Goal: Transaction & Acquisition: Purchase product/service

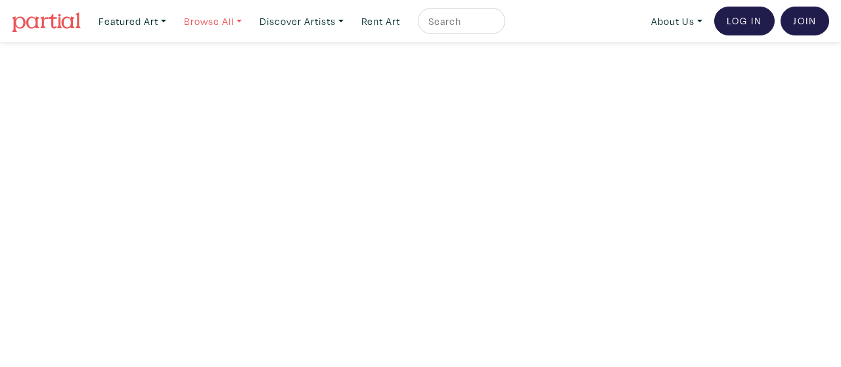
click at [221, 22] on link "Browse All" at bounding box center [213, 21] width 70 height 27
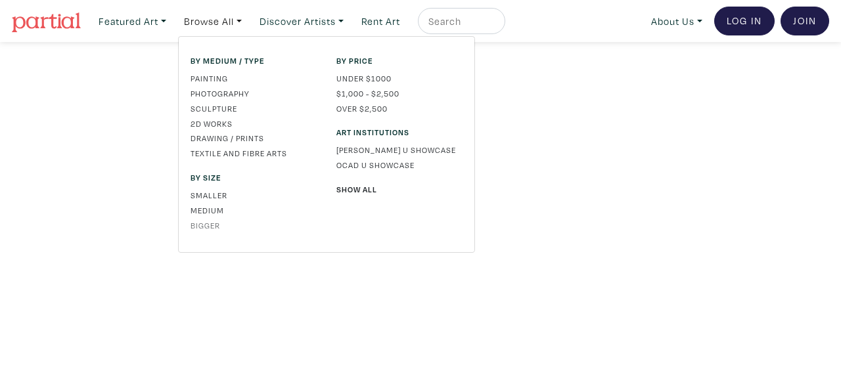
click at [202, 225] on link "Bigger" at bounding box center [253, 225] width 126 height 12
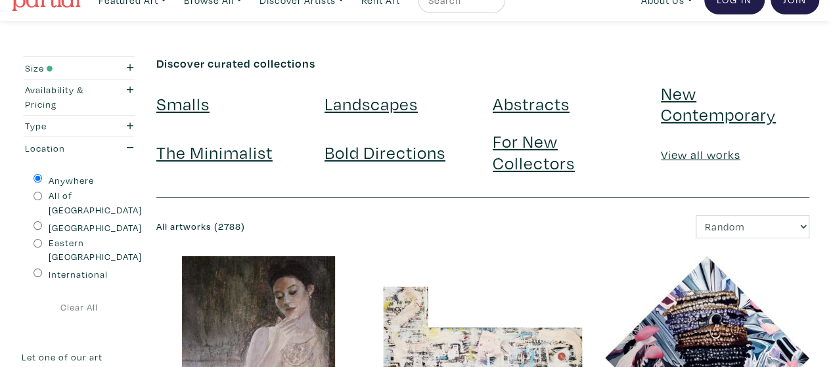
scroll to position [10, 0]
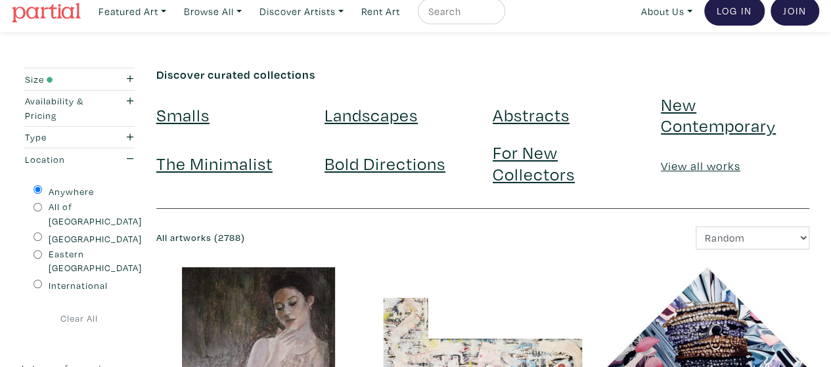
click at [378, 112] on link "Landscapes" at bounding box center [370, 114] width 93 height 23
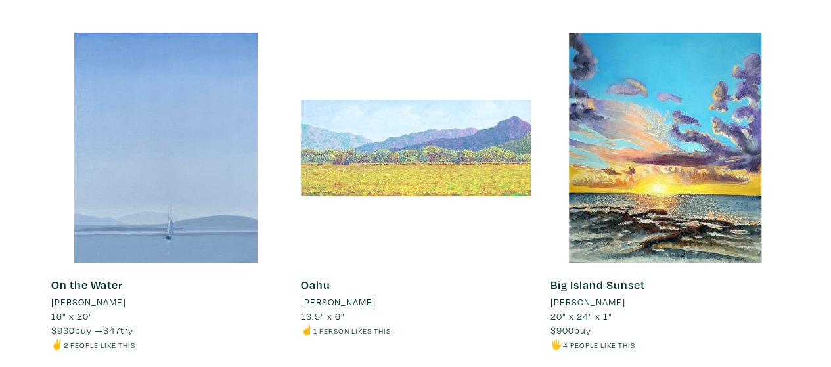
scroll to position [143, 0]
